Goal: Navigation & Orientation: Find specific page/section

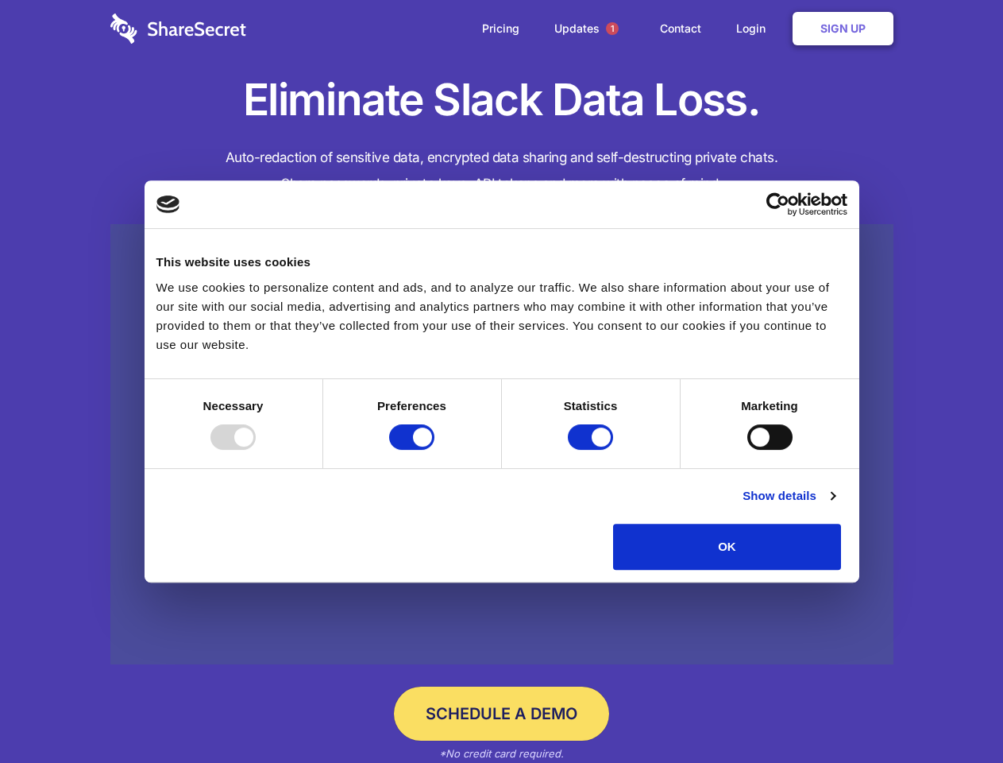
click at [256, 450] on div at bounding box center [233, 436] width 45 height 25
click at [435, 450] on input "Preferences" at bounding box center [411, 436] width 45 height 25
checkbox input "false"
click at [593, 450] on input "Statistics" at bounding box center [590, 436] width 45 height 25
checkbox input "false"
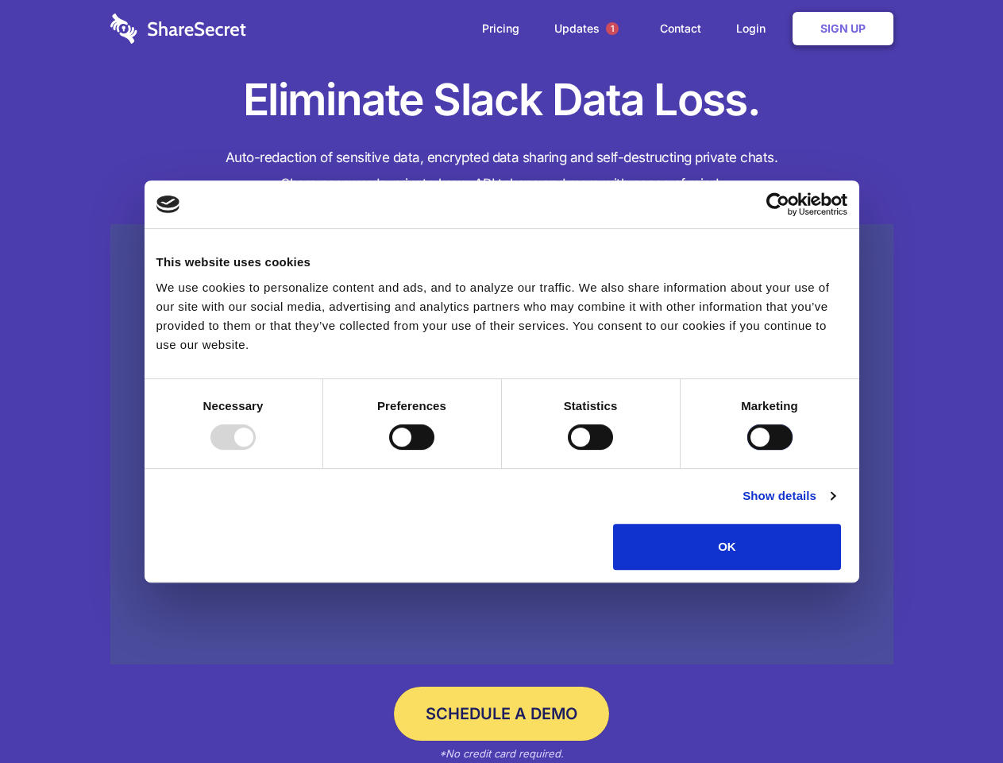
click at [748, 450] on input "Marketing" at bounding box center [770, 436] width 45 height 25
checkbox input "true"
click at [835, 505] on link "Show details" at bounding box center [789, 495] width 92 height 19
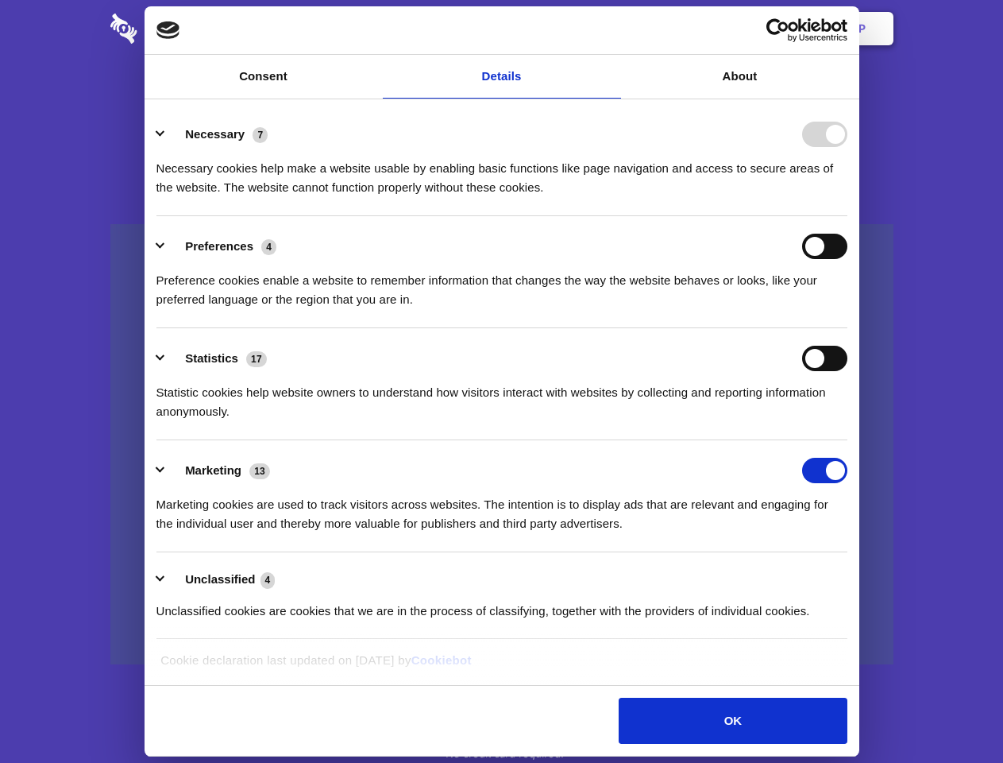
click at [848, 216] on li "Necessary 7 Necessary cookies help make a website usable by enabling basic func…" at bounding box center [502, 160] width 691 height 112
click at [612, 29] on span "1" at bounding box center [612, 28] width 13 height 13
